Goal: Information Seeking & Learning: Learn about a topic

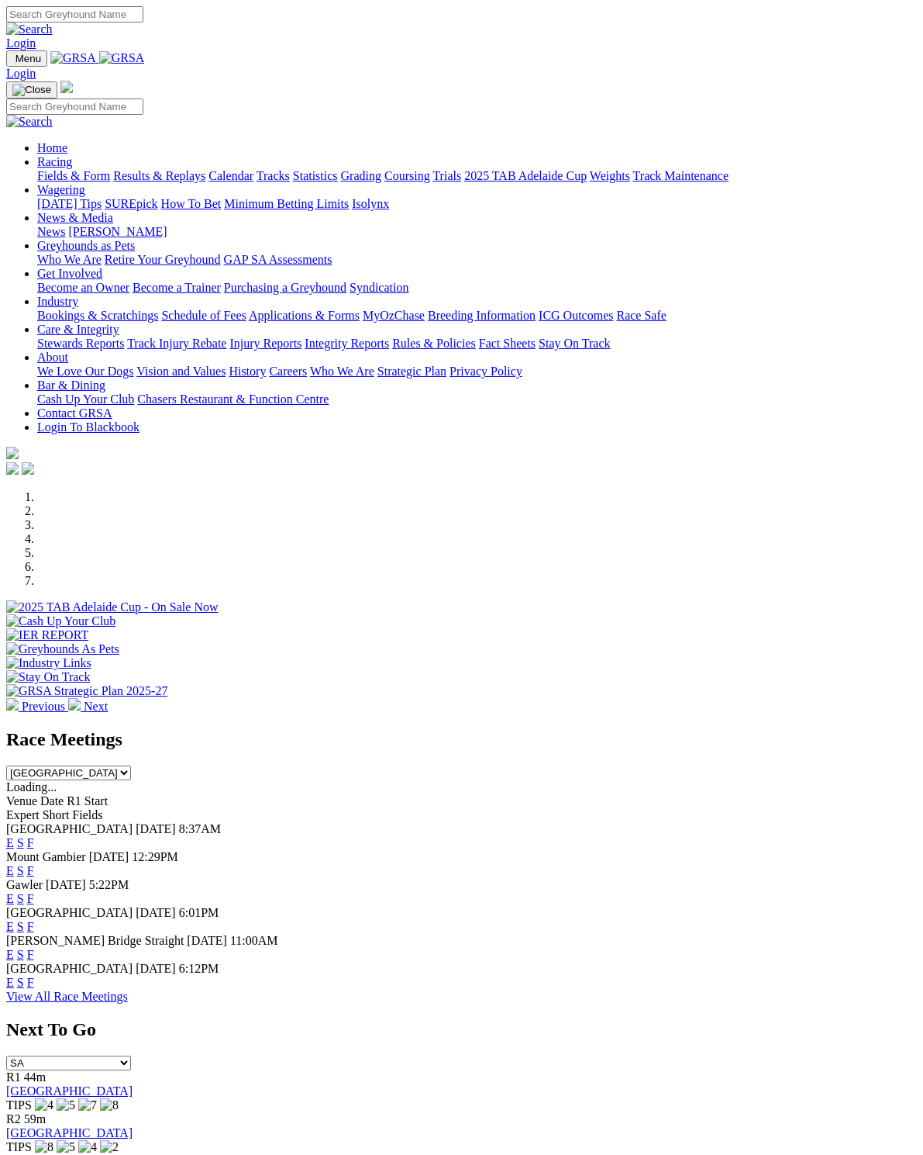
scroll to position [812, 0]
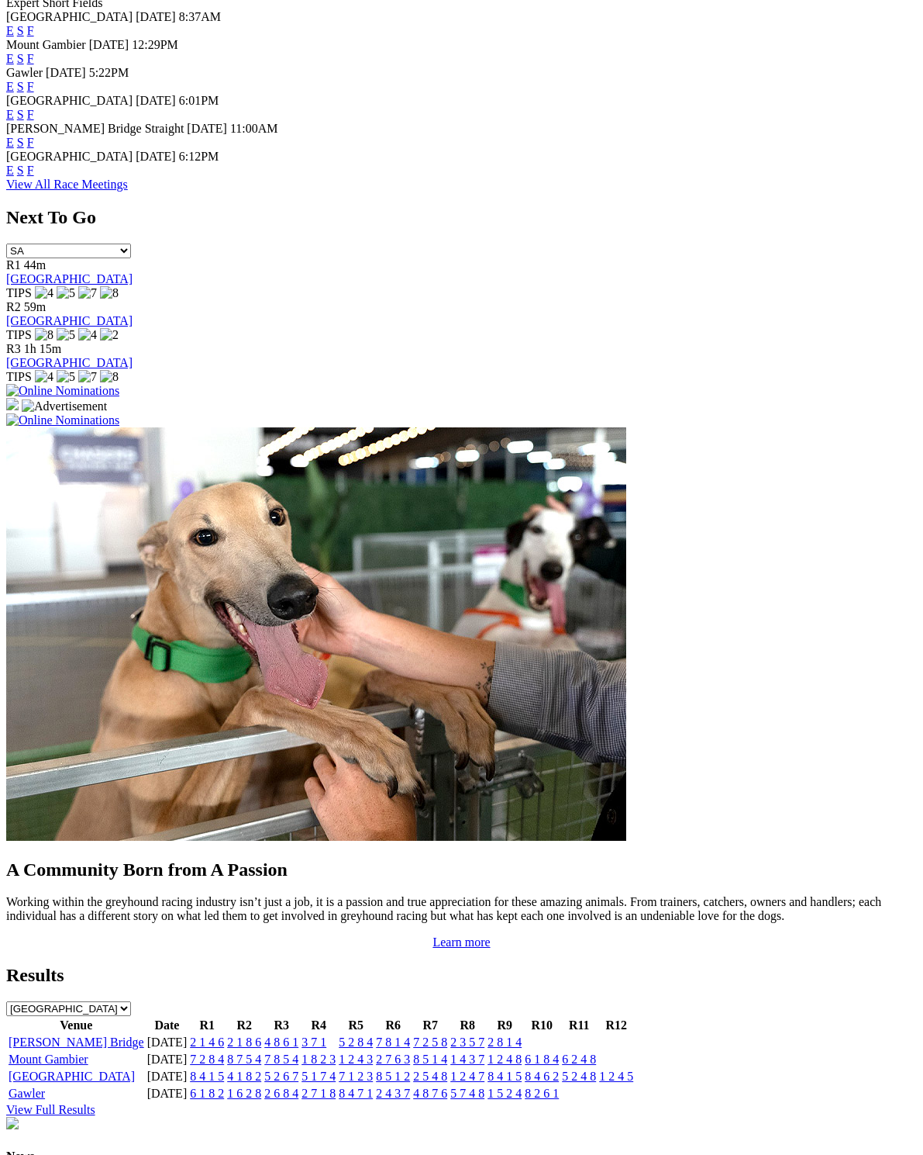
click at [49, 1035] on link "[PERSON_NAME] Bridge" at bounding box center [77, 1041] width 136 height 13
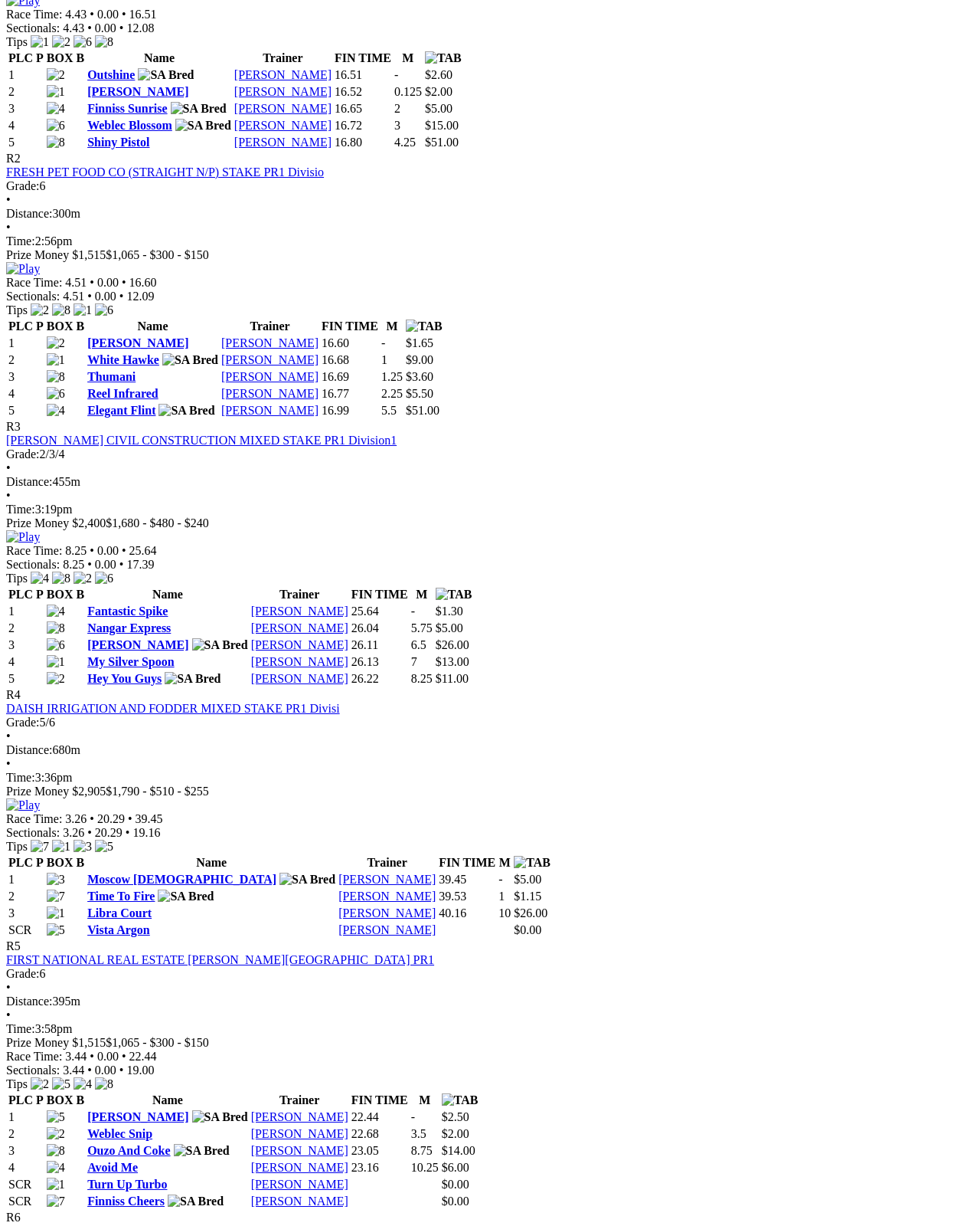
scroll to position [853, 0]
click at [152, 1110] on link "Compton Jenny" at bounding box center [137, 1116] width 101 height 13
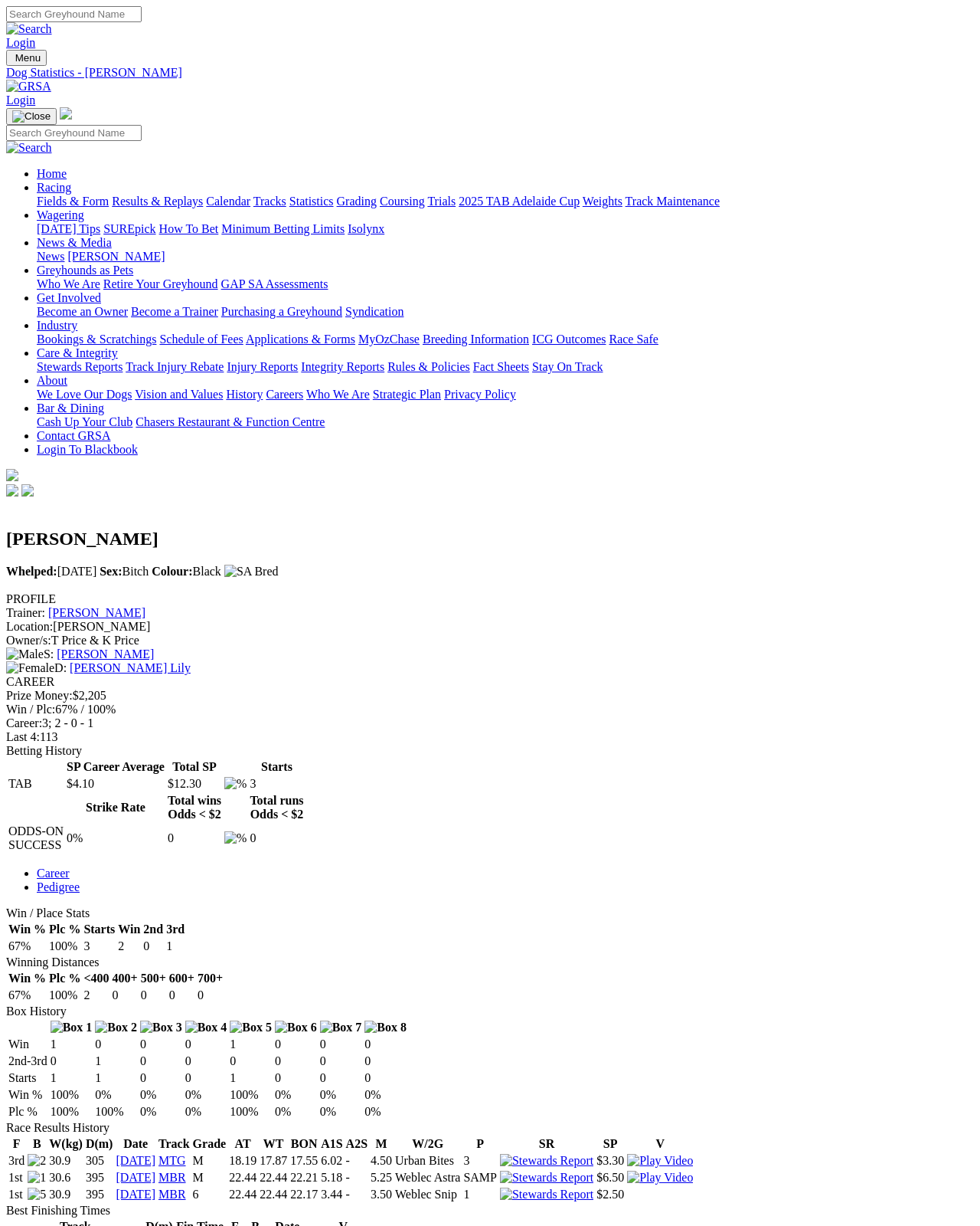
click at [168, 661] on link "[PERSON_NAME] Lily" at bounding box center [130, 667] width 122 height 13
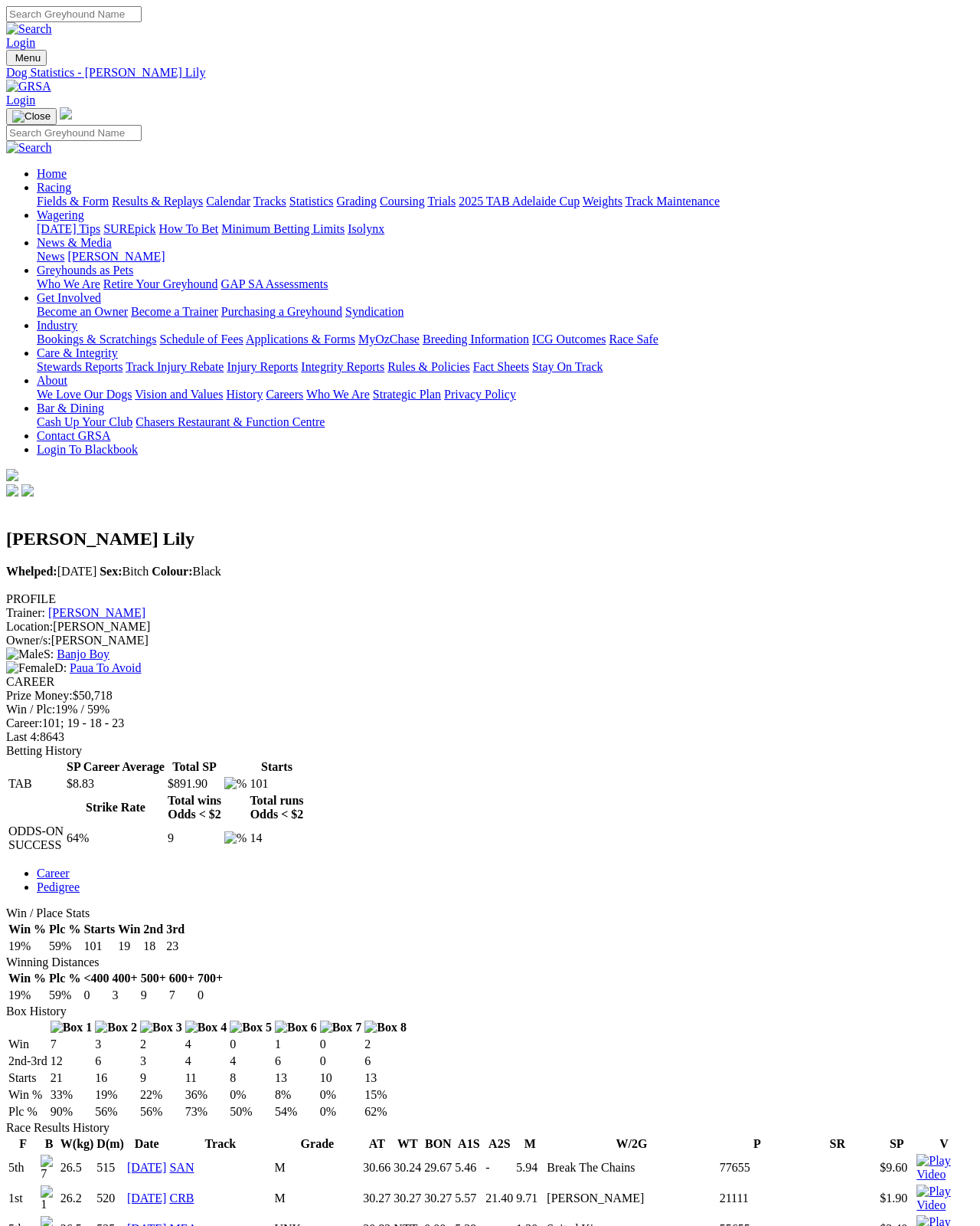
click at [50, 195] on link "Fields & Form" at bounding box center [72, 201] width 72 height 13
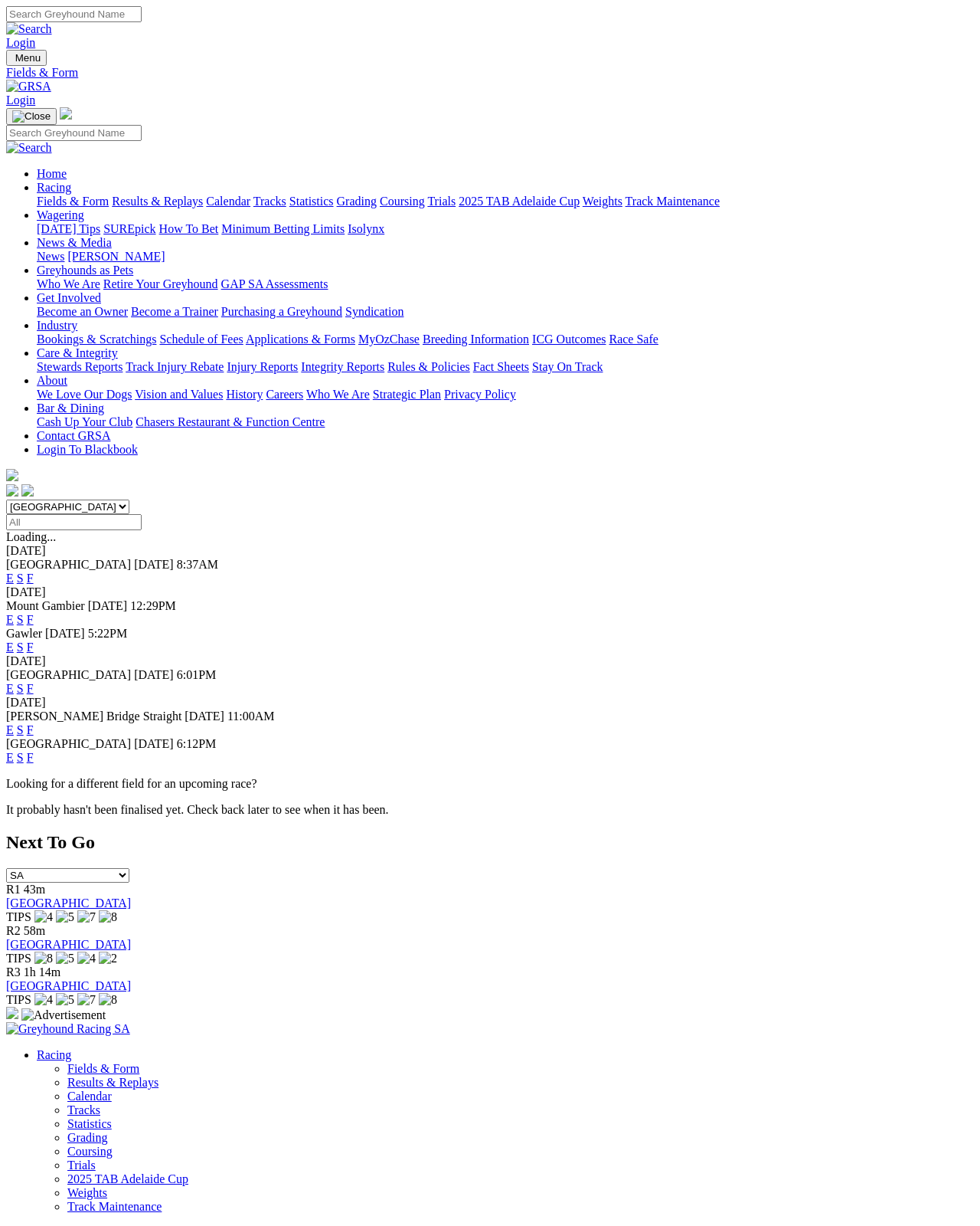
click at [34, 751] on link "F" at bounding box center [30, 757] width 7 height 13
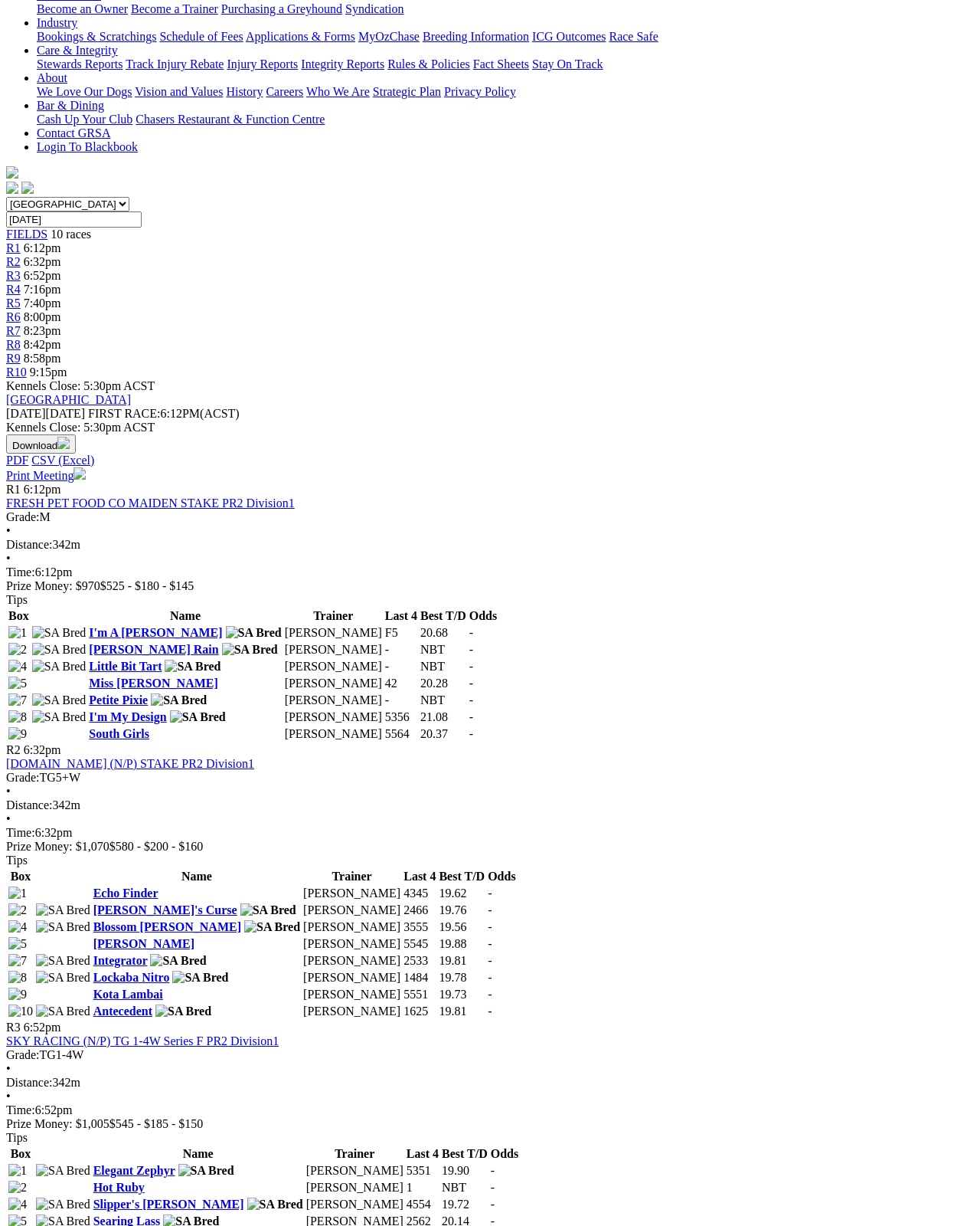
scroll to position [301, 0]
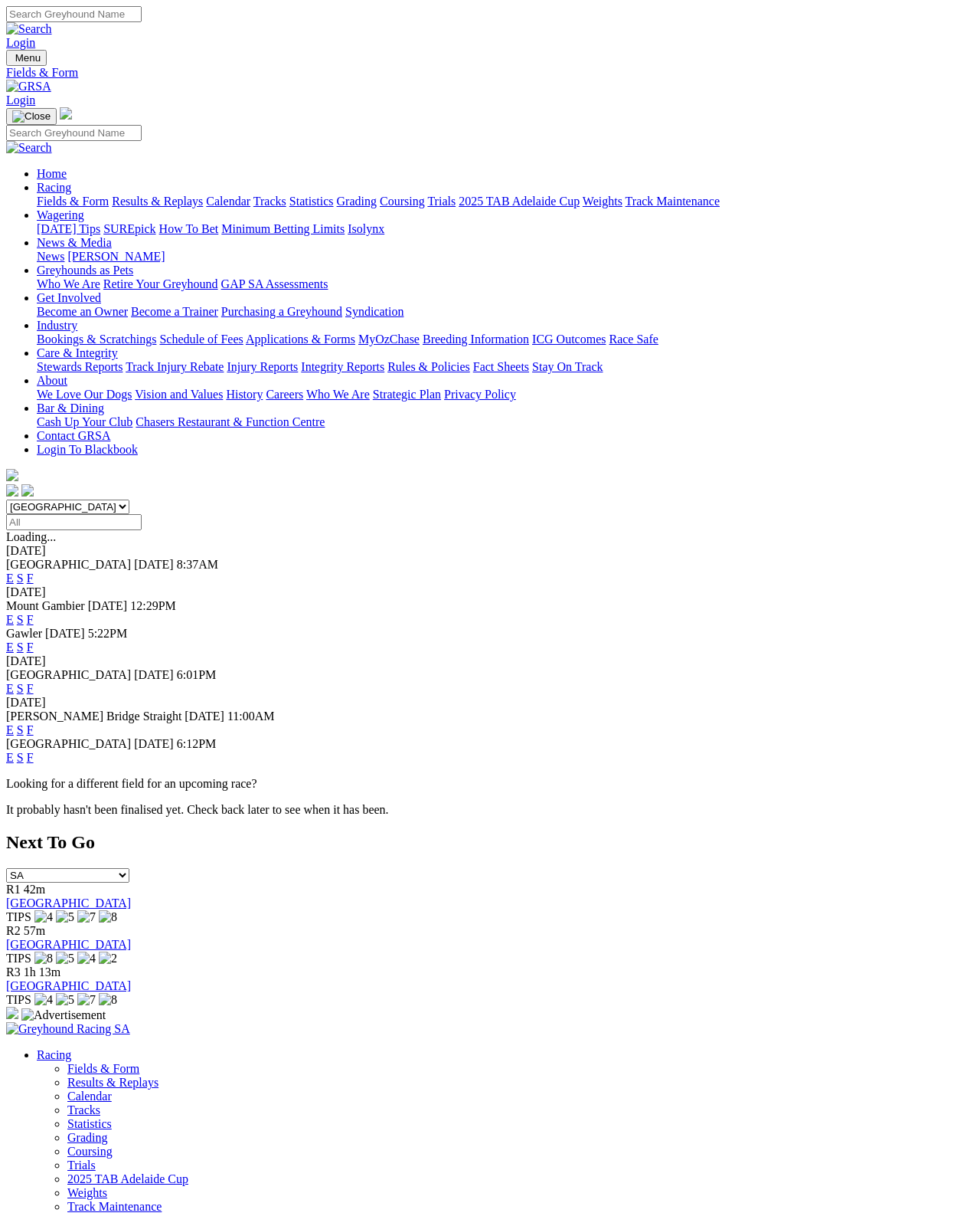
scroll to position [9, 0]
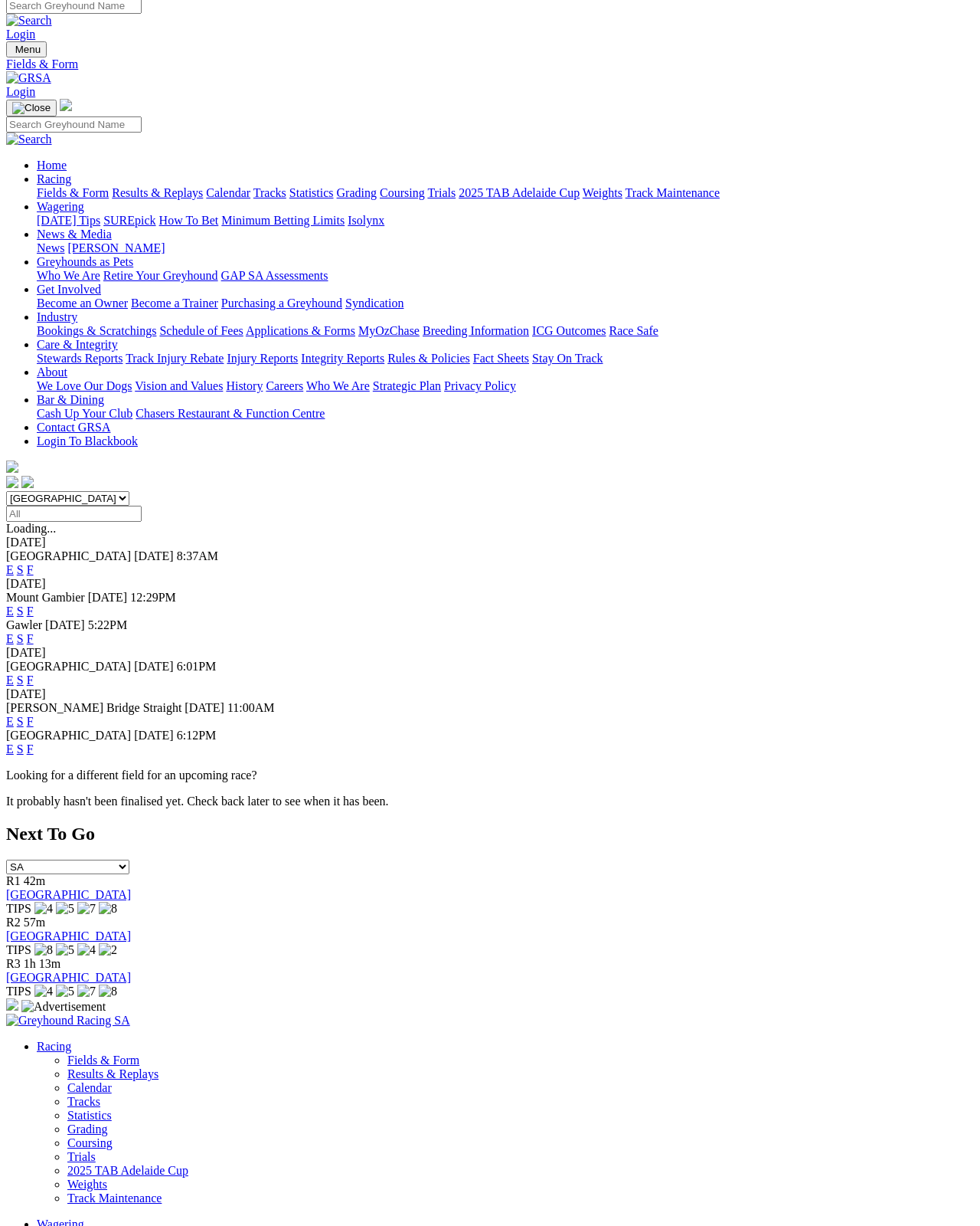
click at [34, 605] on link "F" at bounding box center [30, 611] width 7 height 13
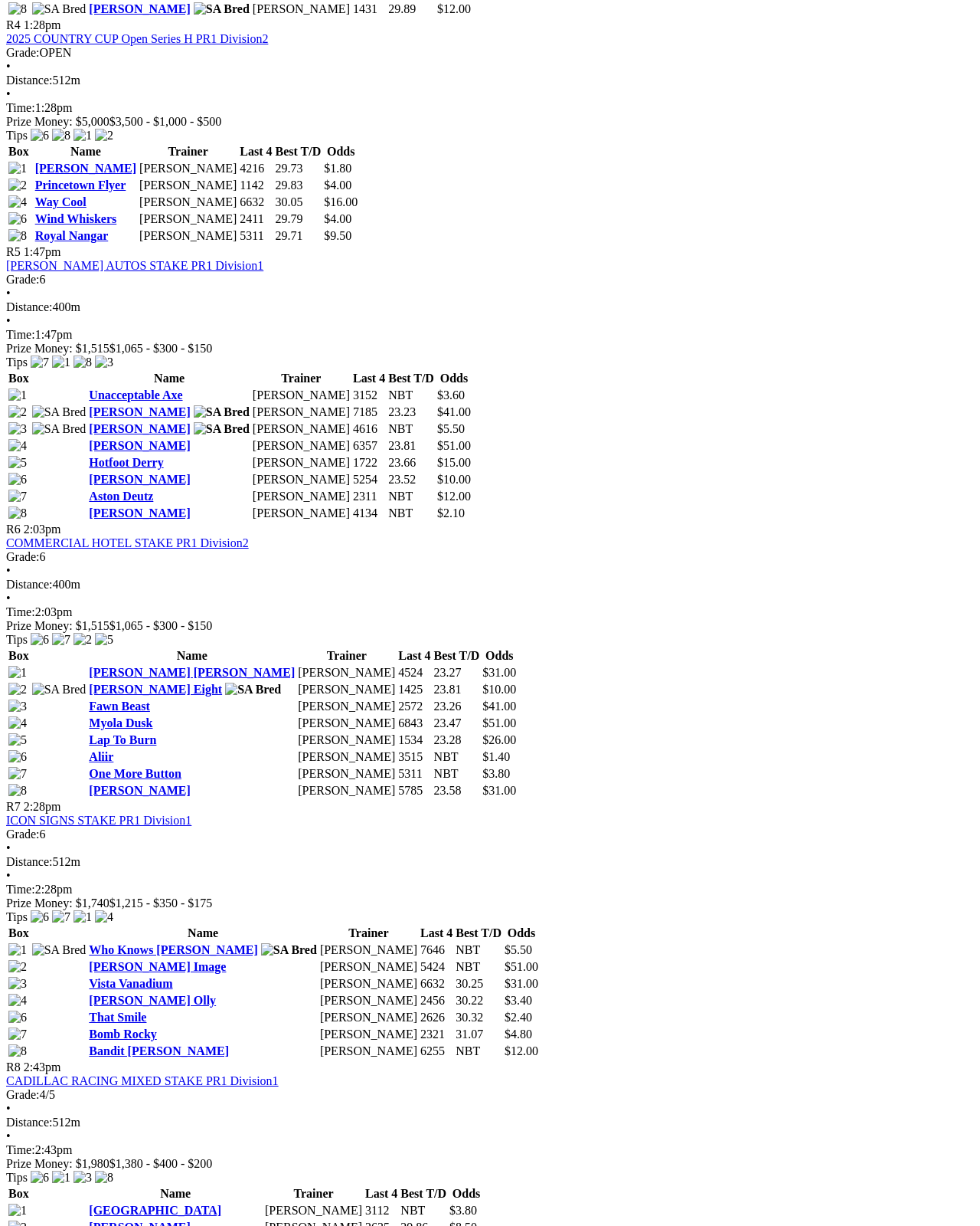
scroll to position [1560, 0]
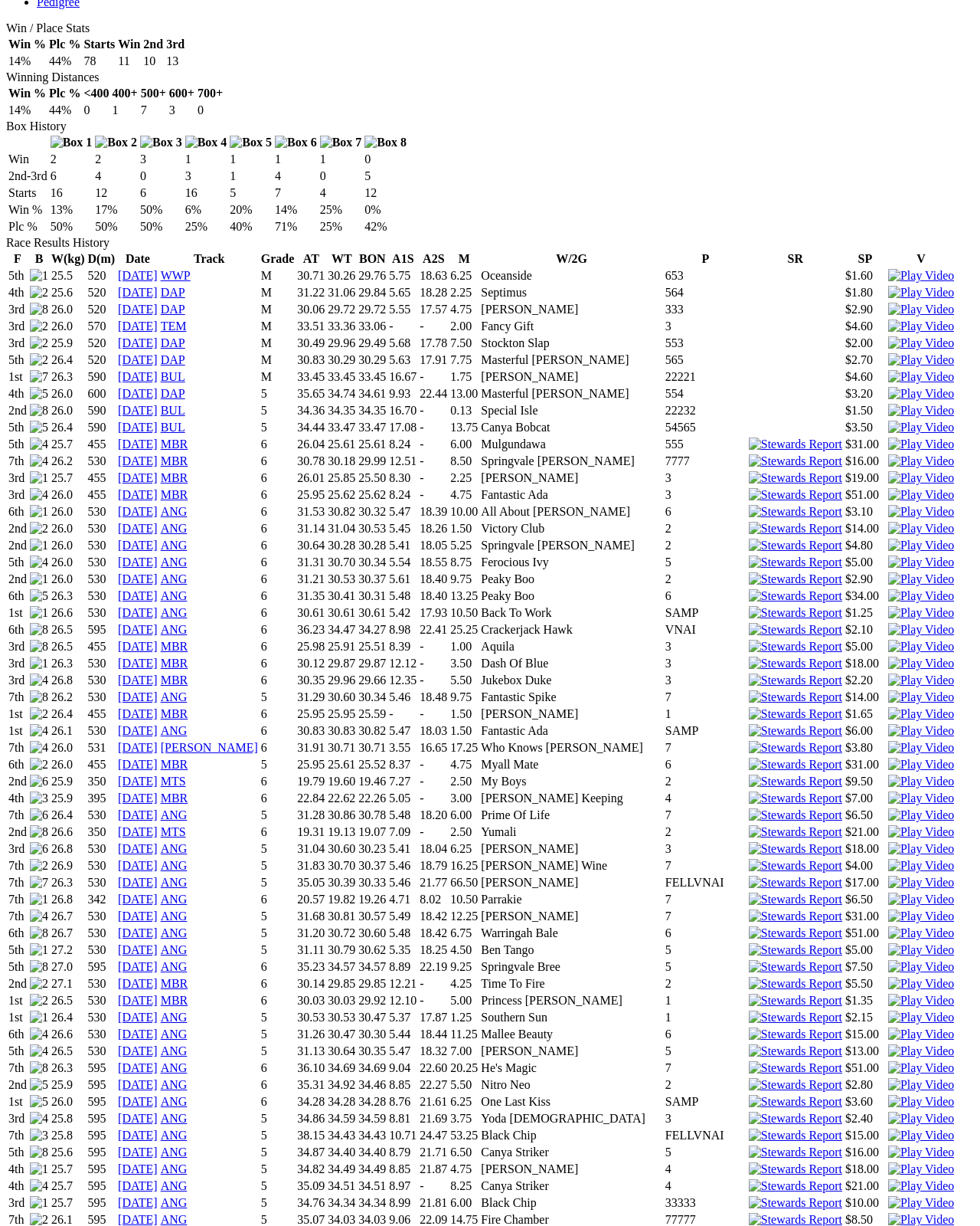
scroll to position [878, 244]
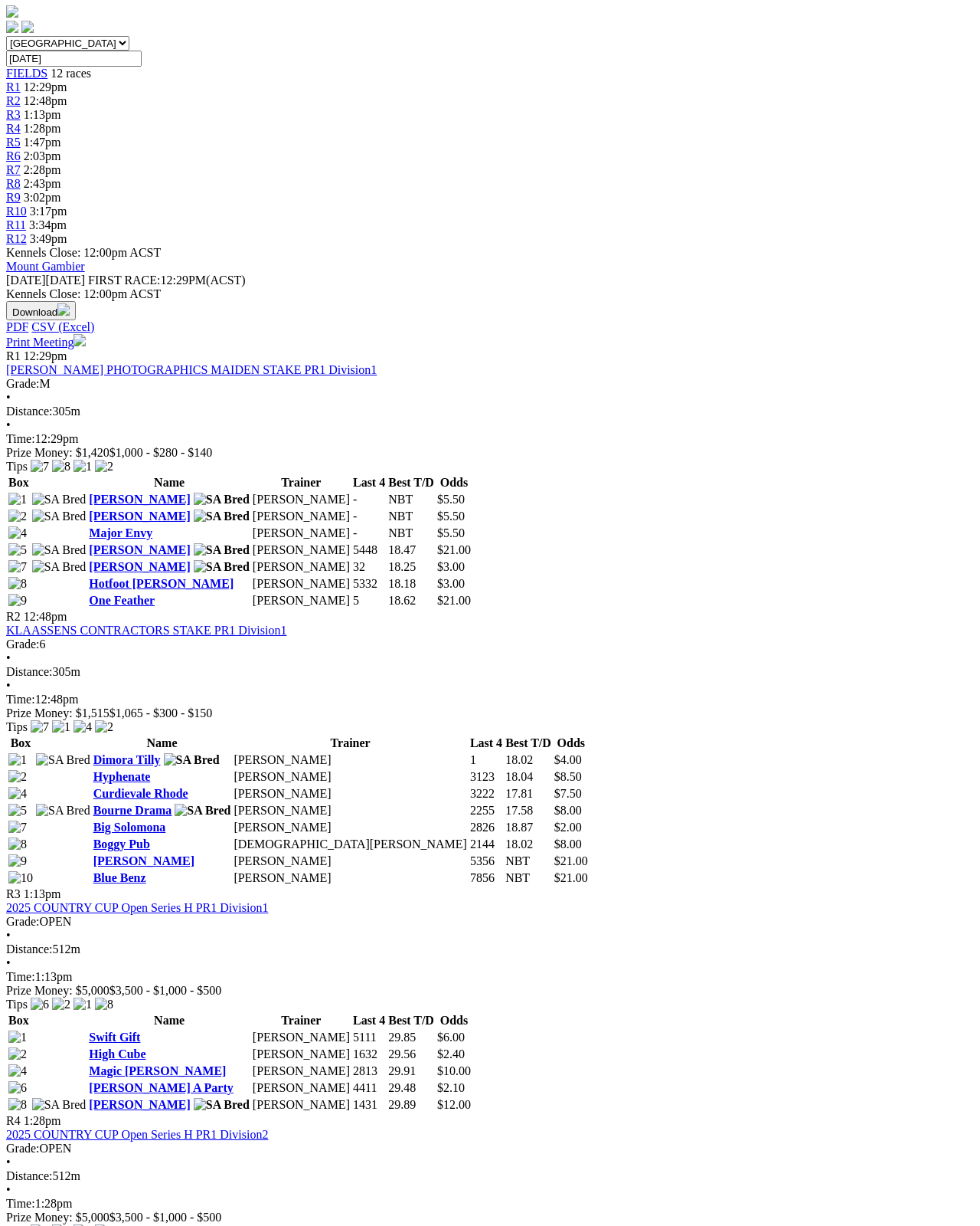
scroll to position [462, 0]
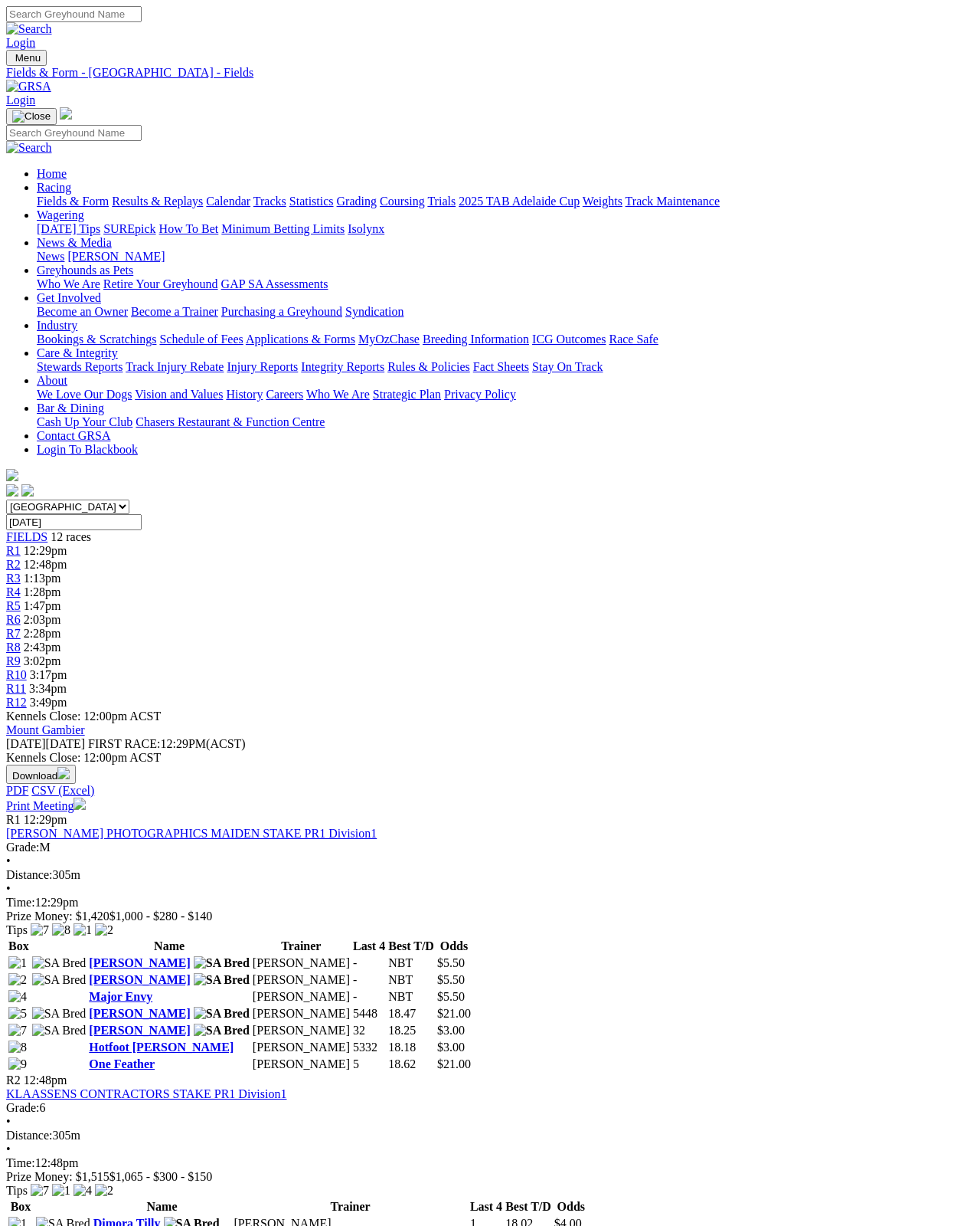
scroll to position [486, 0]
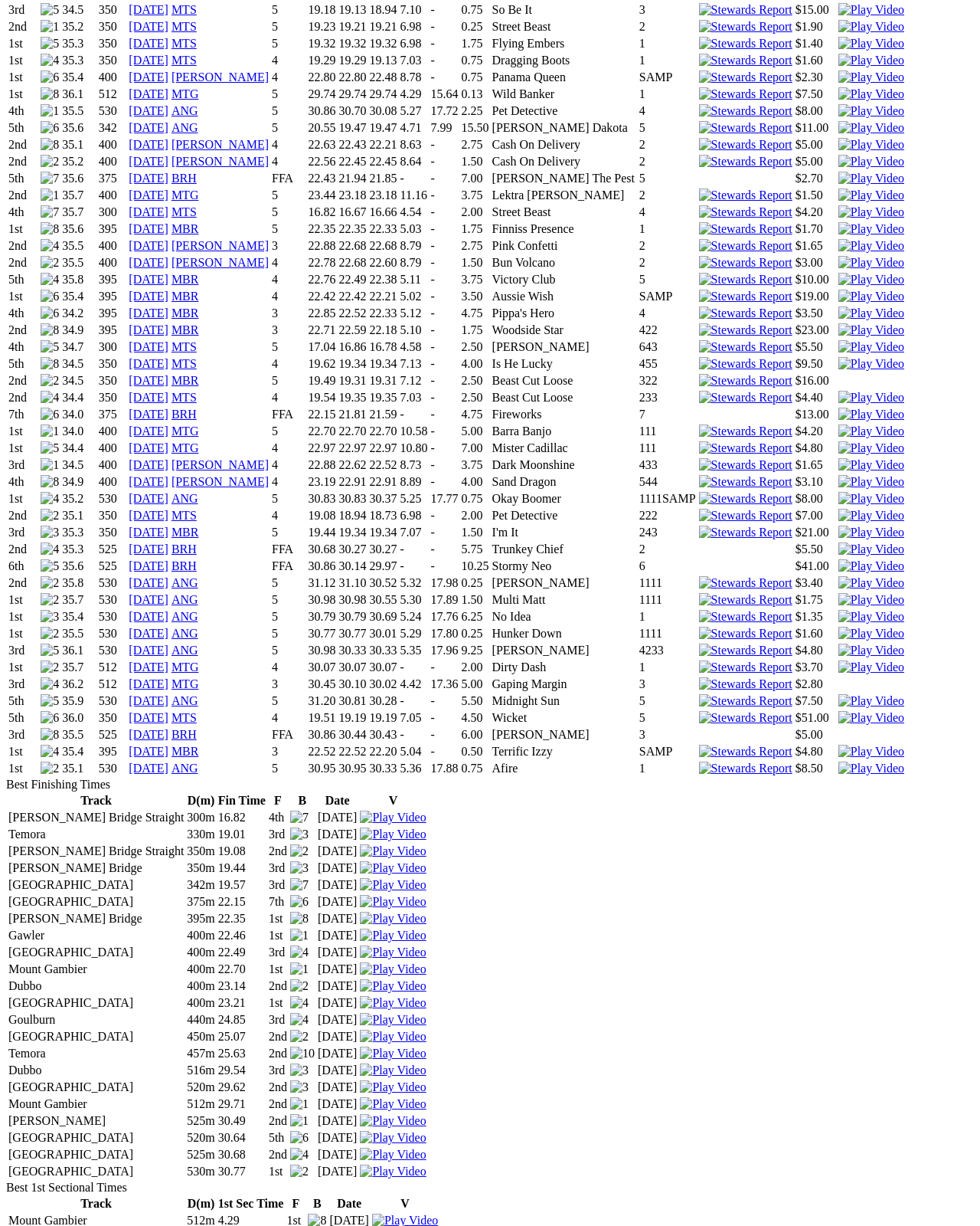
scroll to position [1994, 0]
click at [839, 674] on img at bounding box center [871, 667] width 66 height 14
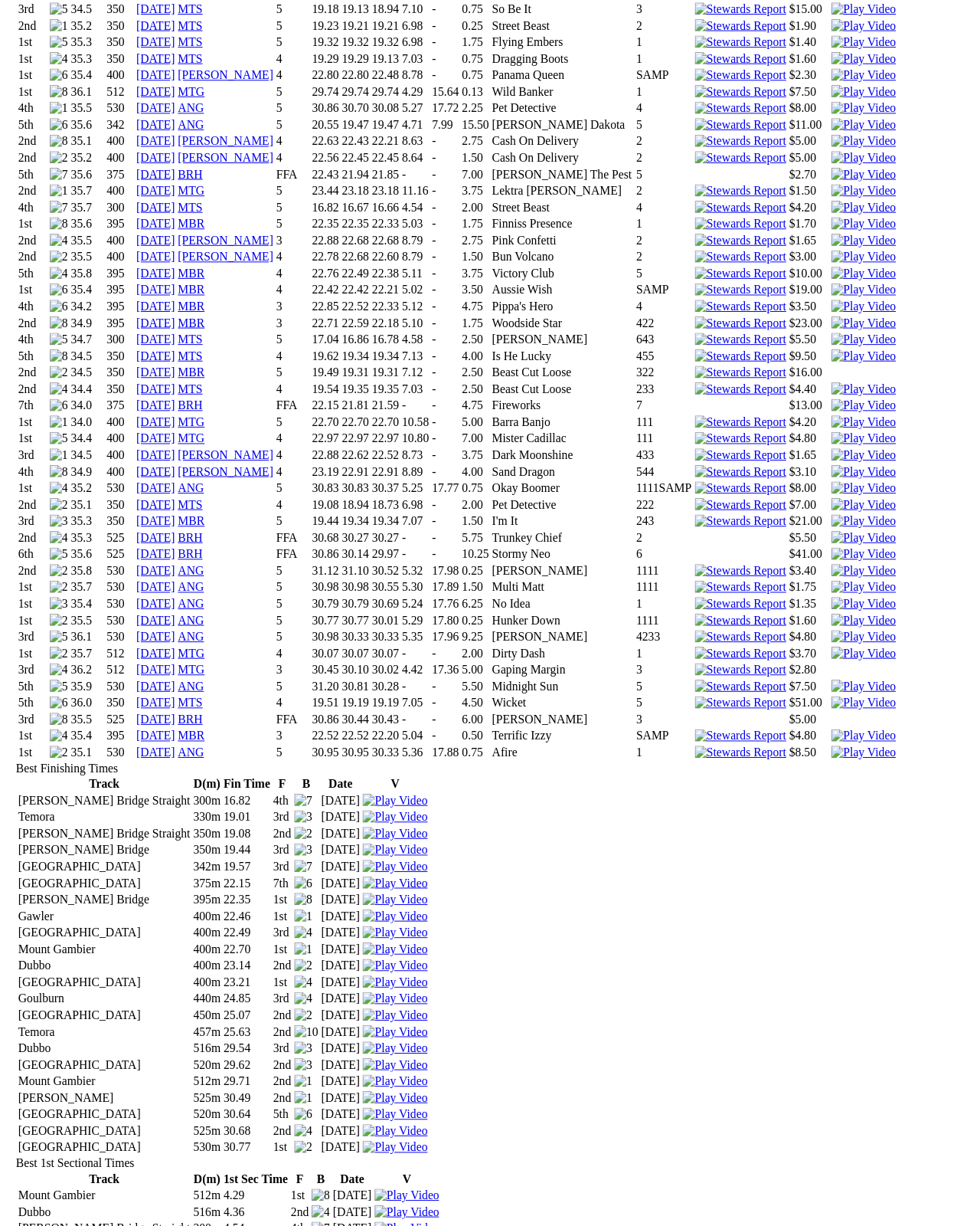
scroll to position [2024, 0]
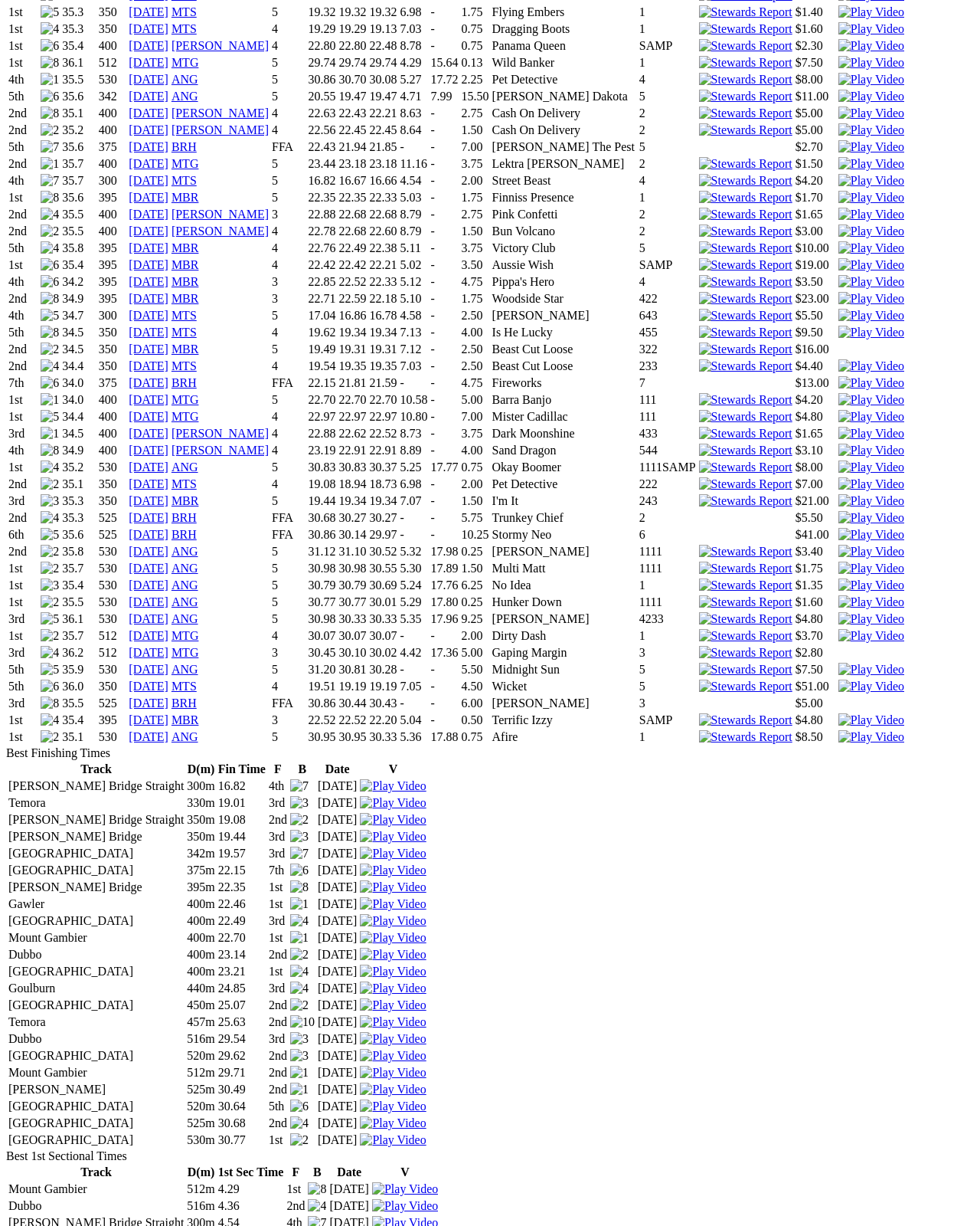
click at [839, 744] on img at bounding box center [871, 737] width 66 height 14
